Goal: Find specific page/section: Locate a particular part of the current website

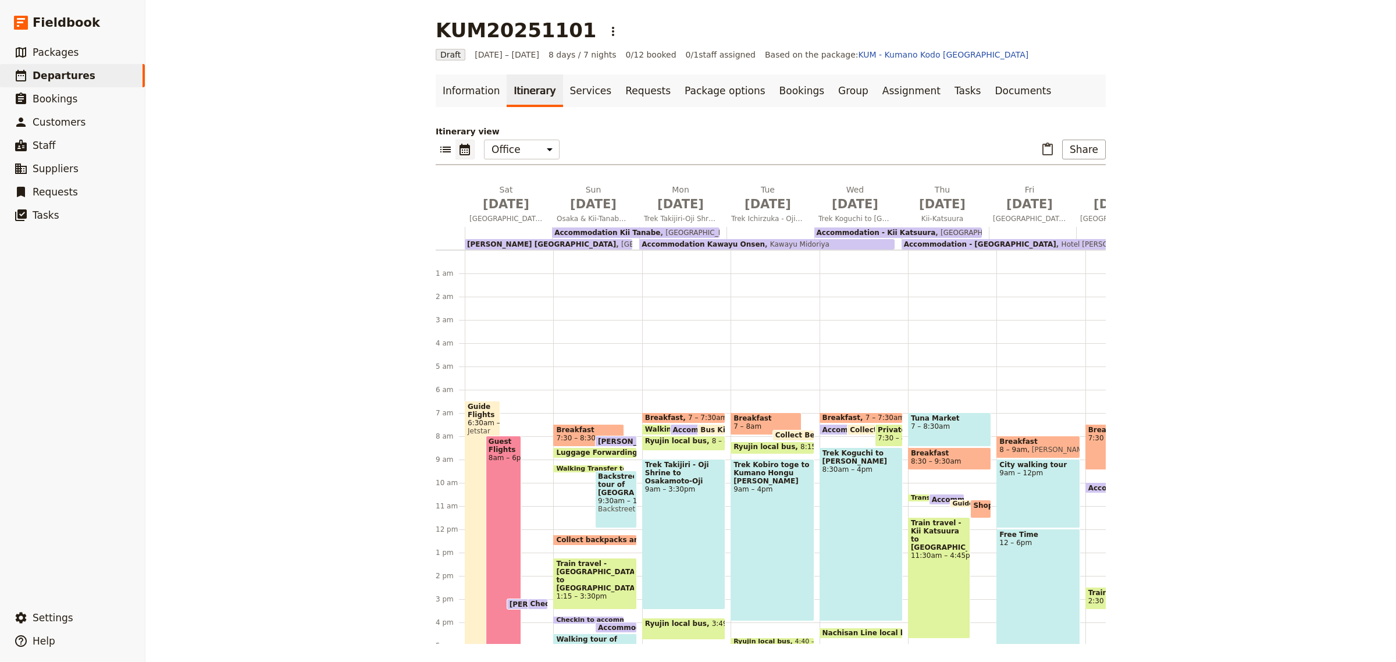
scroll to position [140, 0]
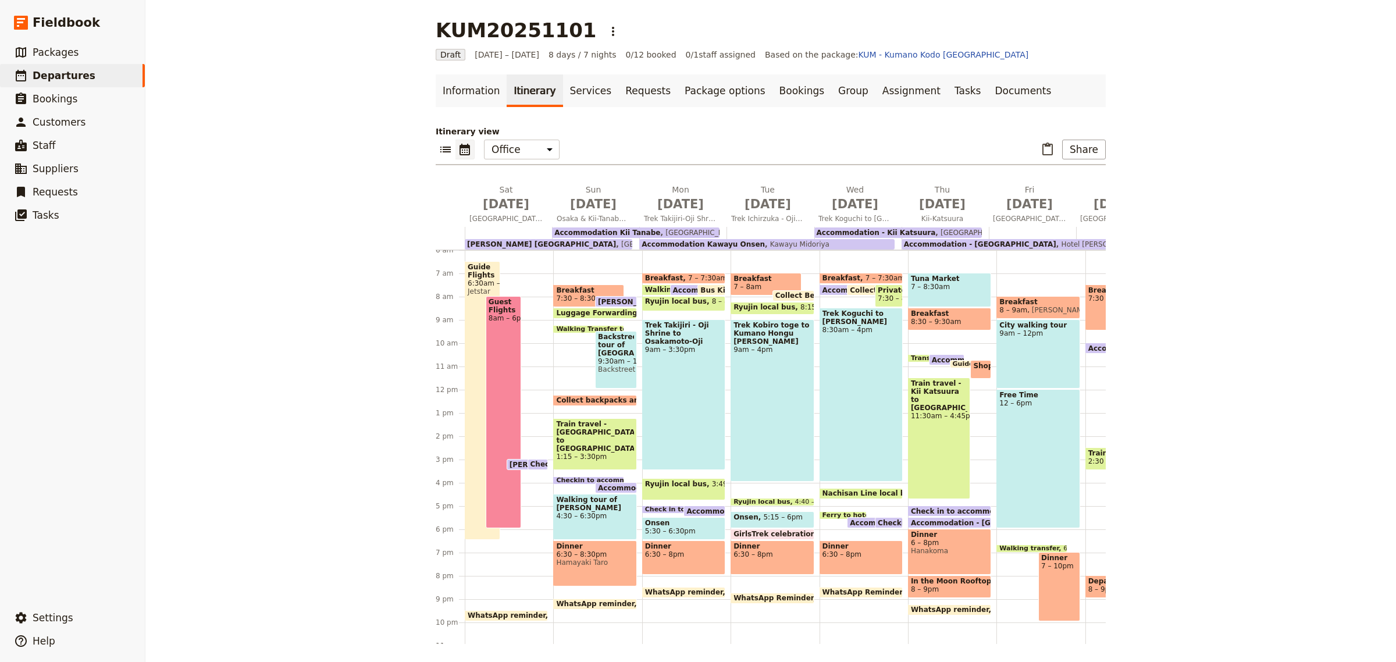
click at [320, 114] on div "KUM20251101 ​ Draft [DATE] – [DATE] 8 days / 7 nights 0/12 booked 0 / 1 staff a…" at bounding box center [770, 331] width 1251 height 662
click at [65, 42] on link "​ Packages" at bounding box center [72, 52] width 145 height 23
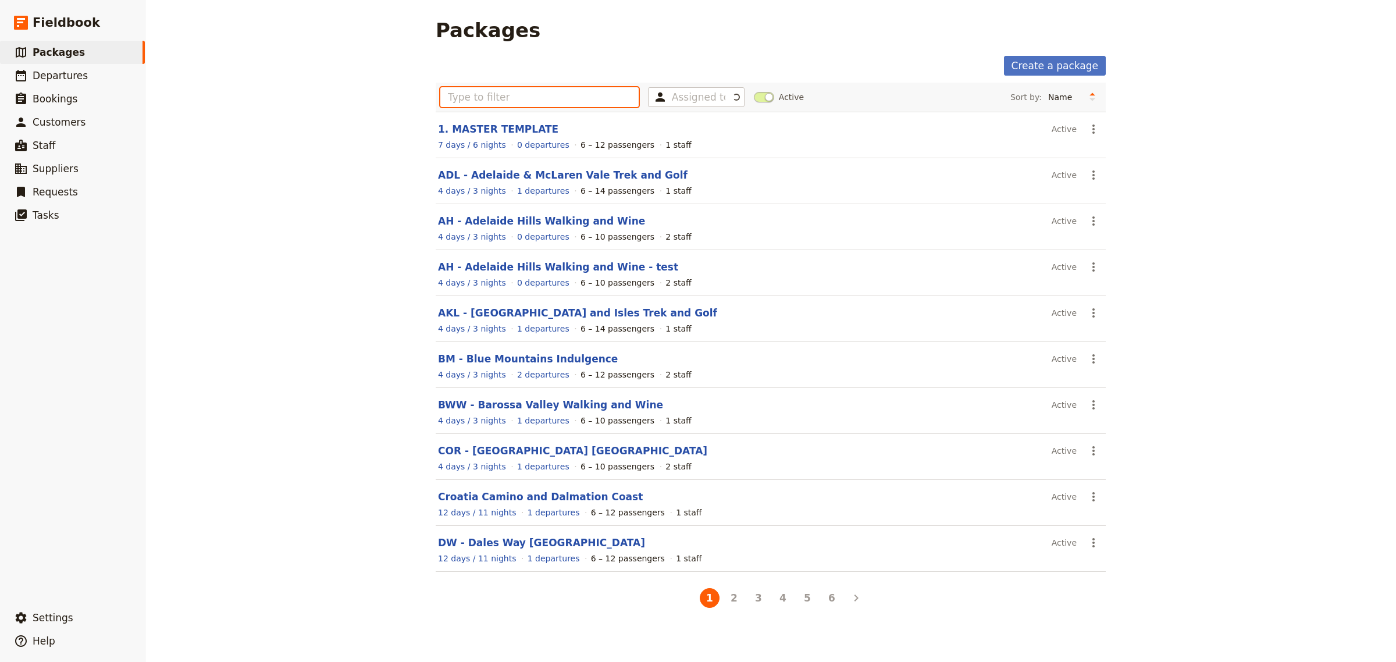
click at [461, 101] on input "text" at bounding box center [539, 97] width 198 height 20
click at [42, 72] on span "Departures" at bounding box center [60, 76] width 55 height 12
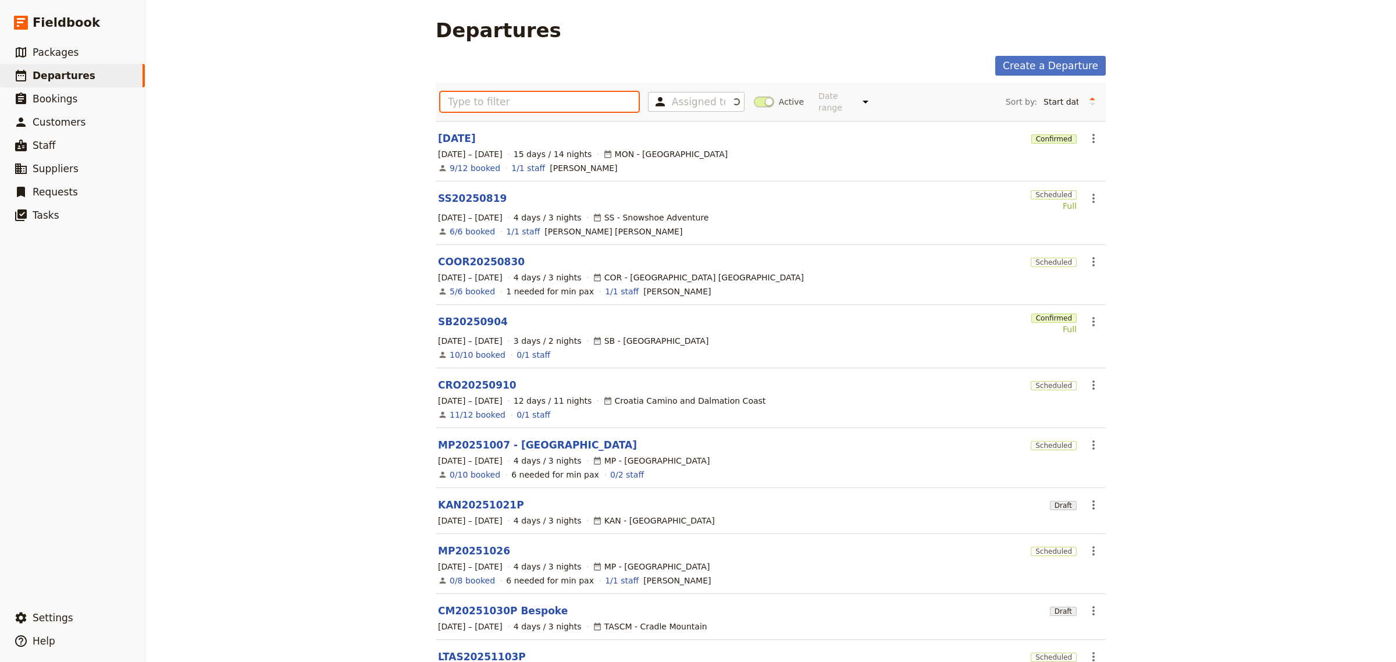
click at [481, 99] on input "text" at bounding box center [539, 102] width 198 height 20
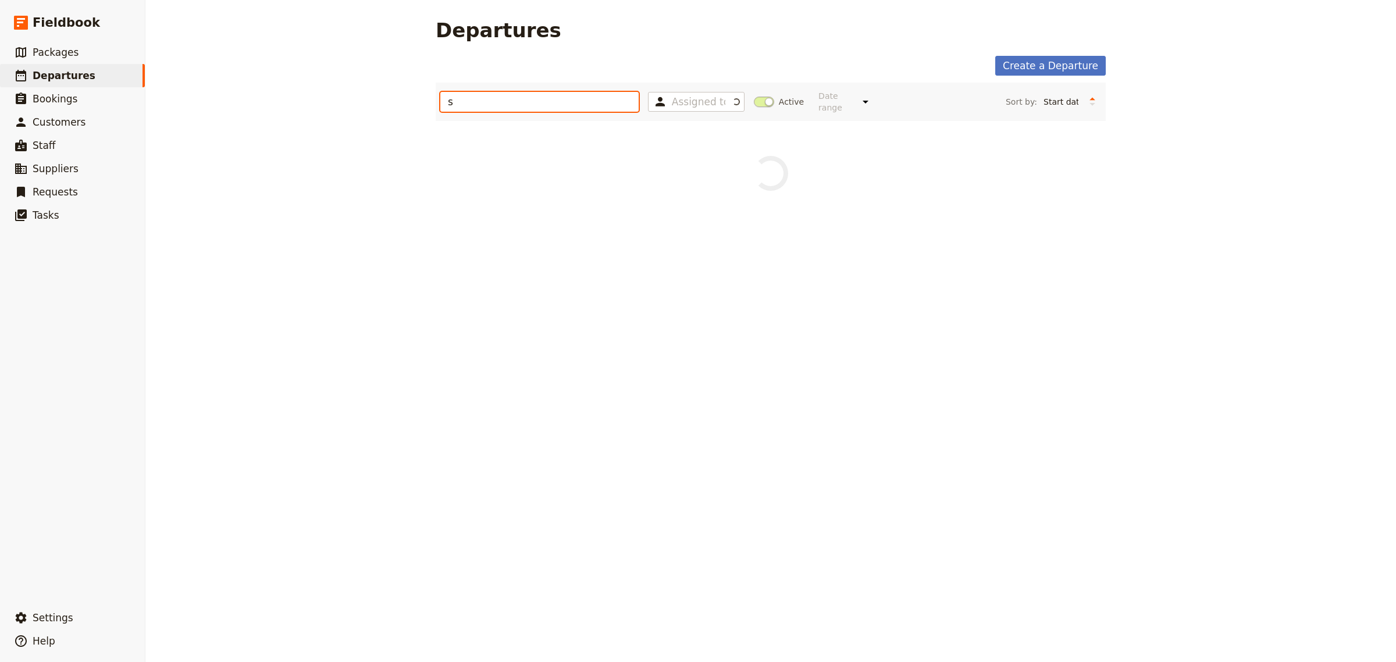
type input "ss"
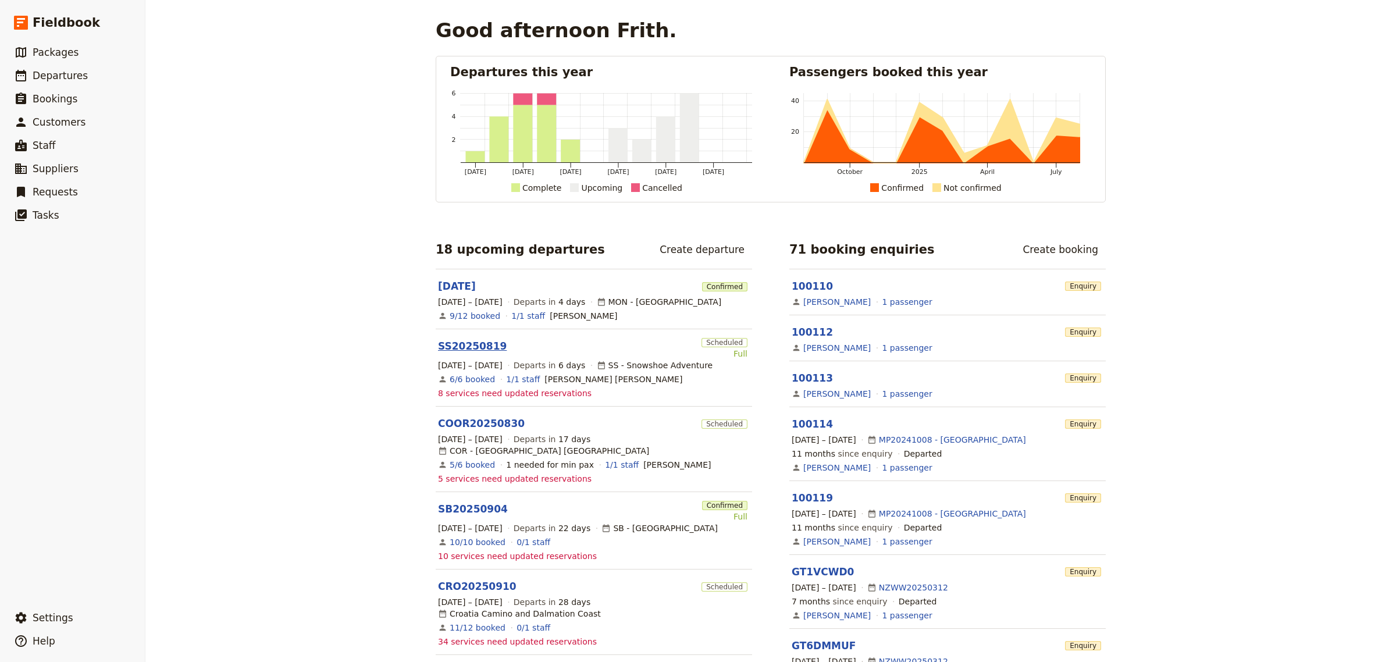
click at [449, 344] on link "SS20250819" at bounding box center [472, 346] width 69 height 14
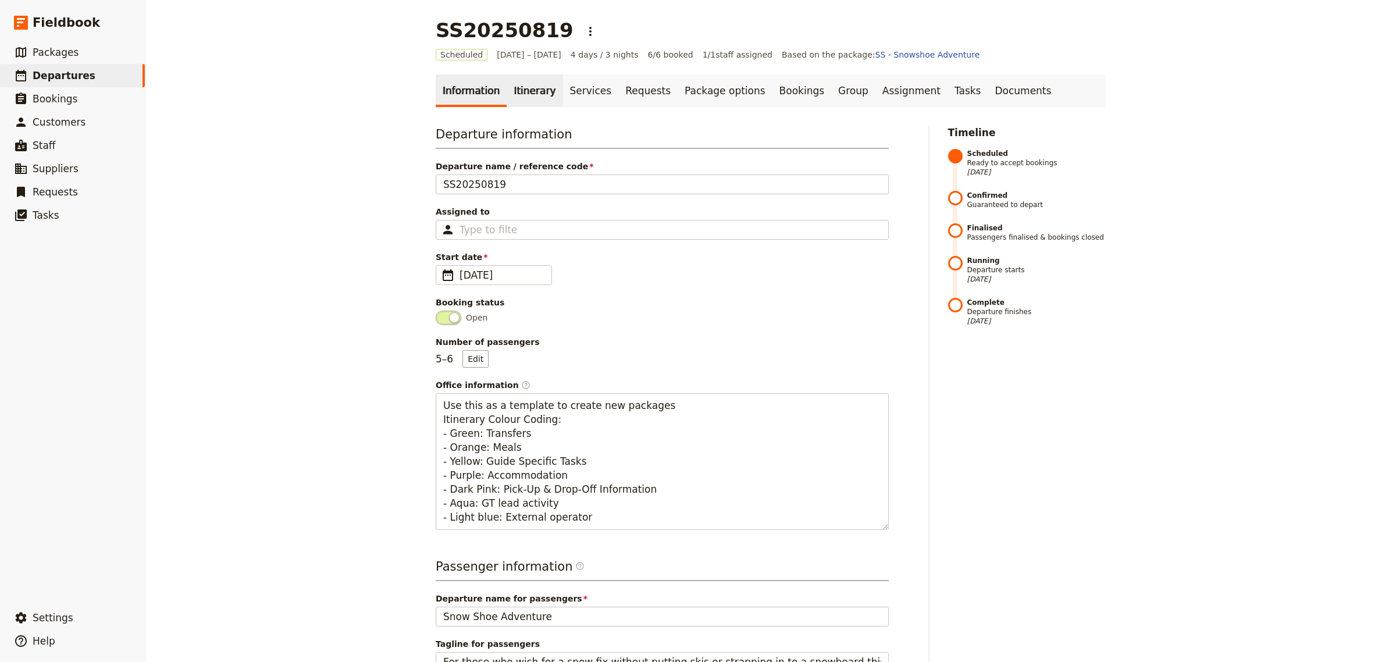
click at [519, 91] on link "Itinerary" at bounding box center [535, 90] width 56 height 33
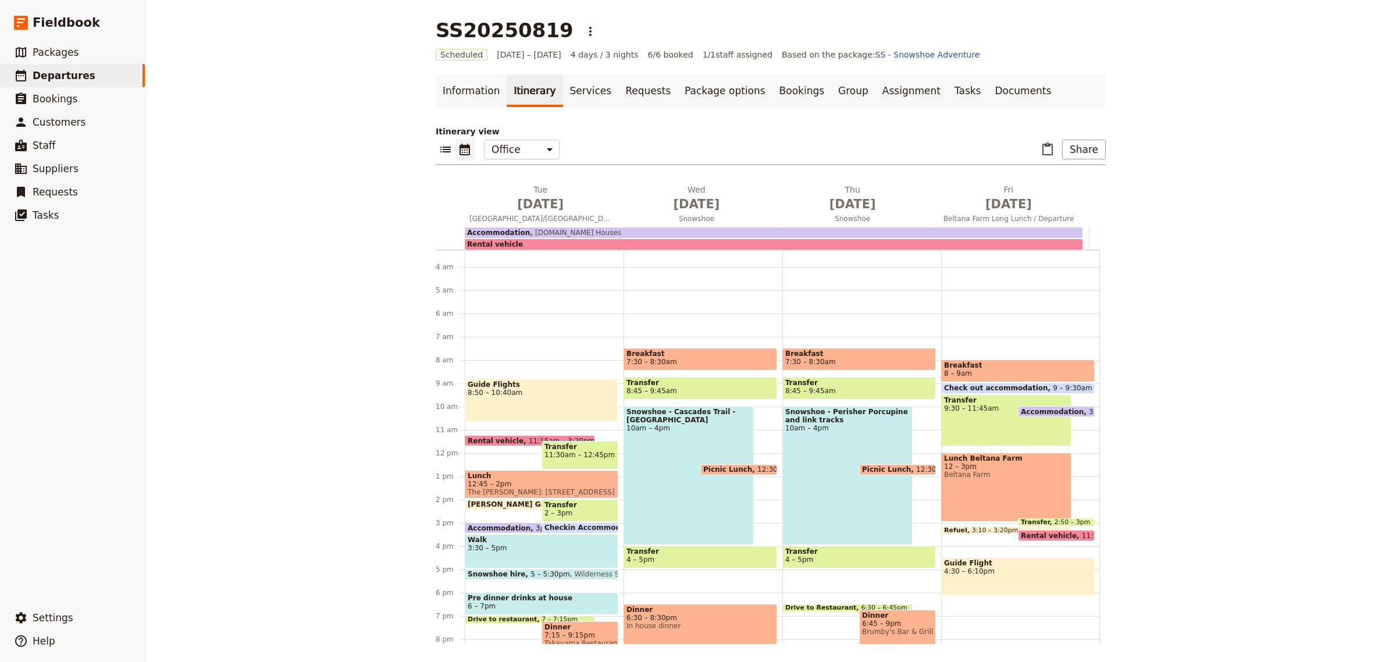
scroll to position [97, 0]
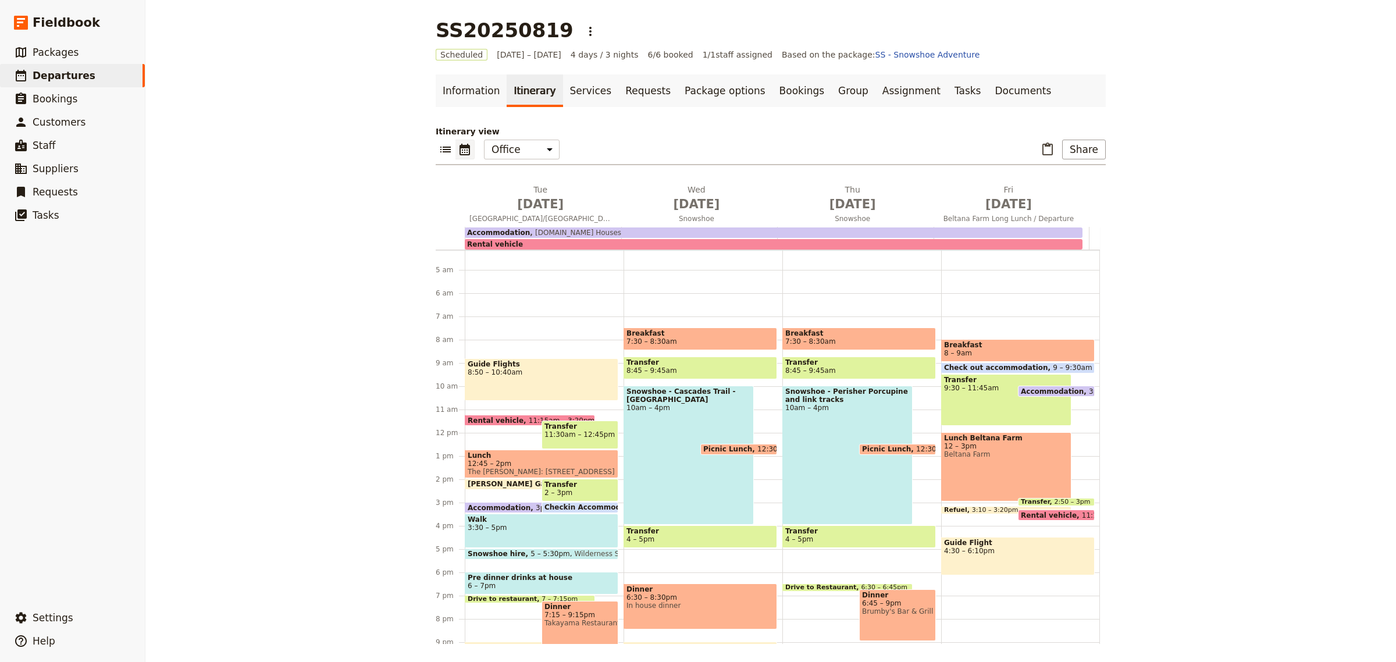
click at [1089, 390] on span "3pm – 10am" at bounding box center [1111, 392] width 44 height 8
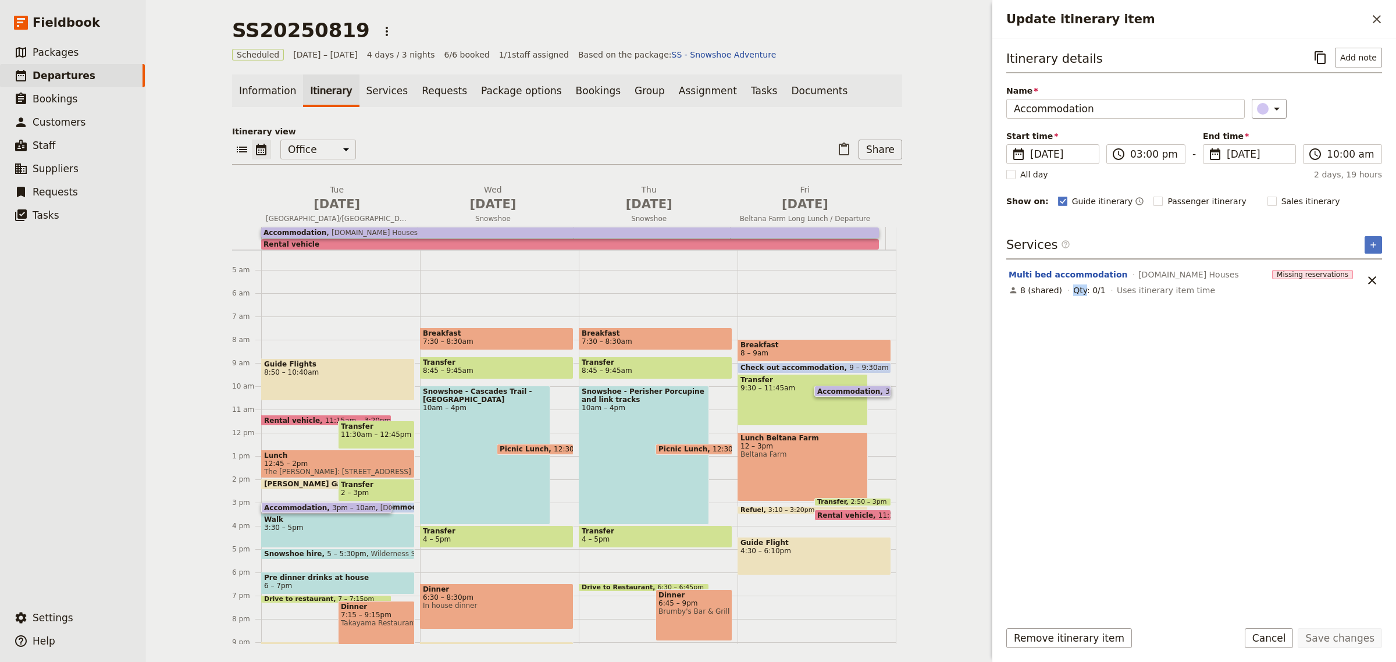
click at [929, 527] on div "SS20250819 ​ Scheduled 19 – 22 Aug 2025 4 days / 3 nights 6/6 booked 1 / 1 staf…" at bounding box center [567, 331] width 844 height 662
